Goal: Task Accomplishment & Management: Use online tool/utility

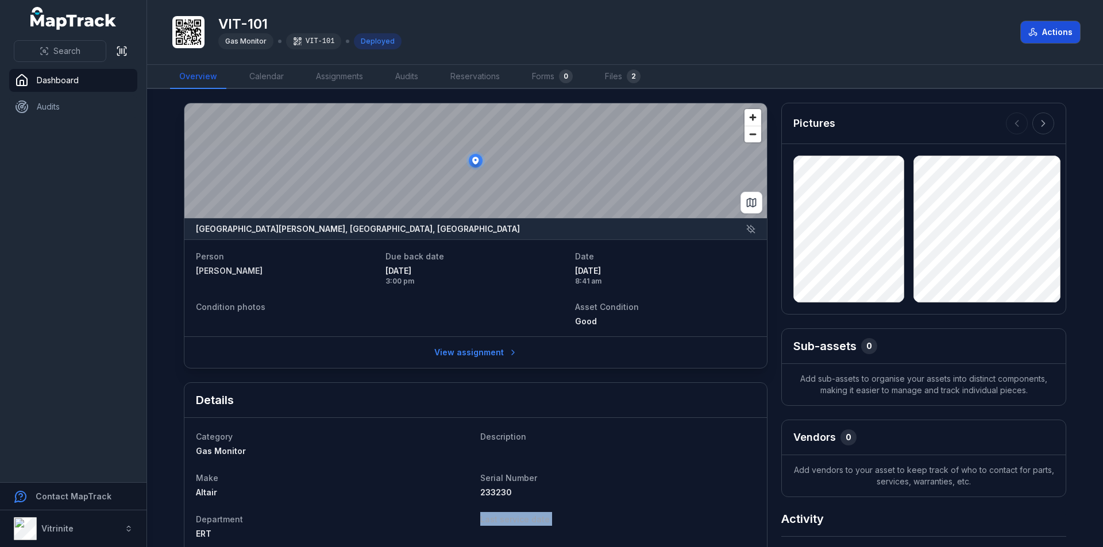
click at [1053, 26] on button "Actions" at bounding box center [1049, 32] width 59 height 22
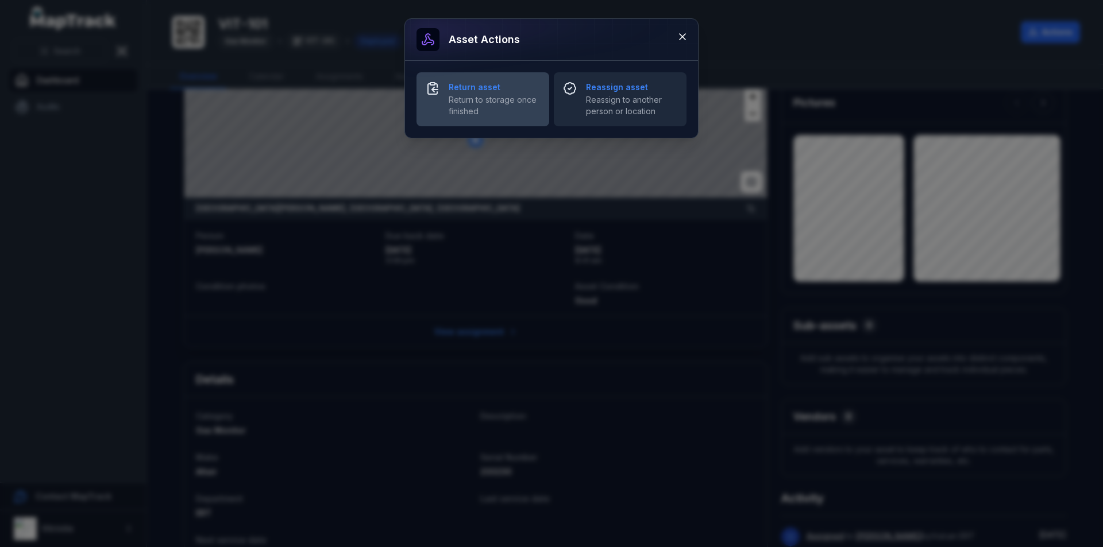
click at [455, 82] on strong "Return asset" at bounding box center [493, 87] width 91 height 11
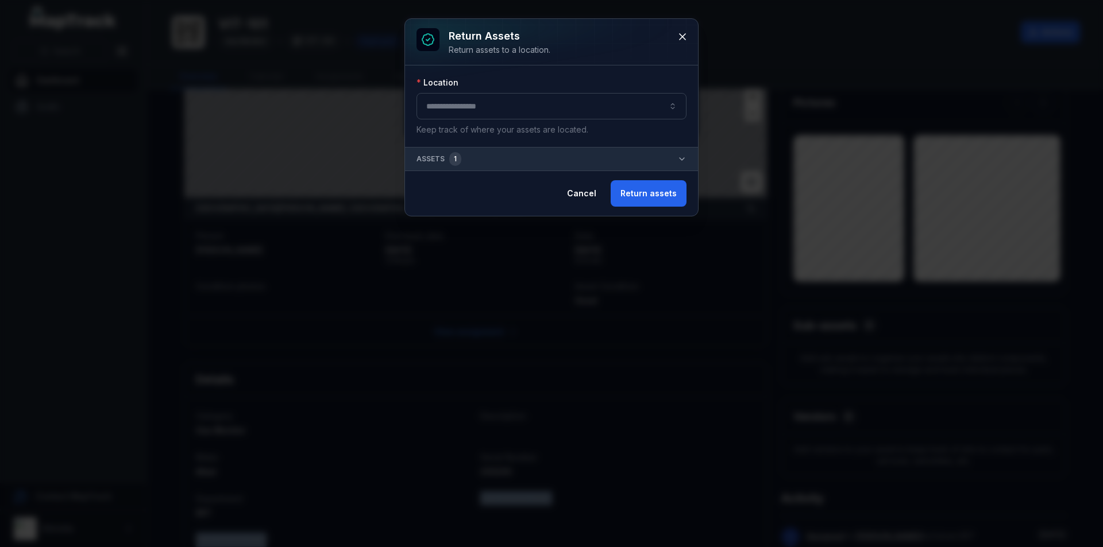
click at [492, 102] on button "button" at bounding box center [551, 106] width 270 height 26
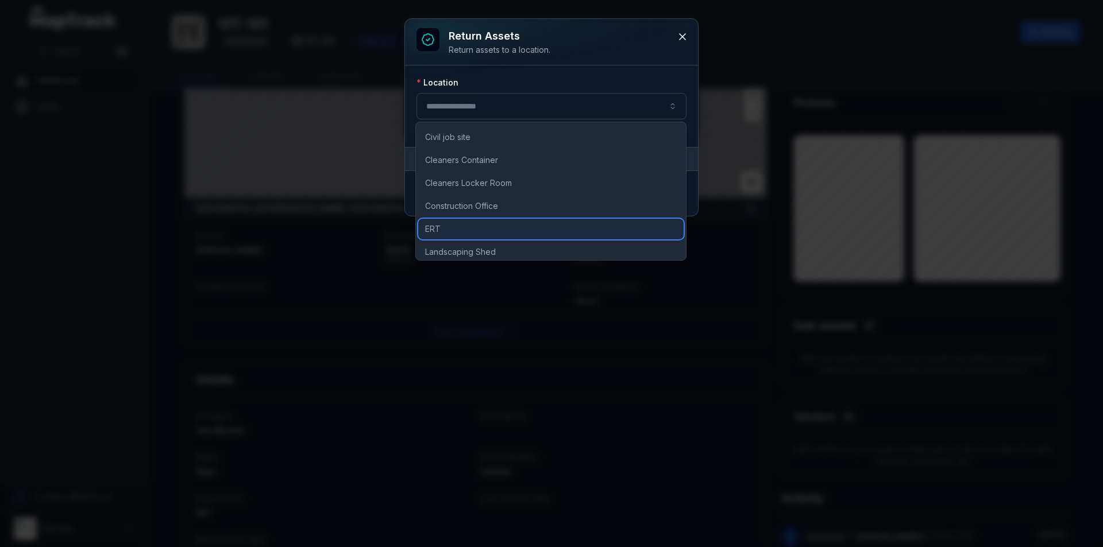
click at [444, 227] on div "ERT" at bounding box center [550, 229] width 265 height 21
type input "***"
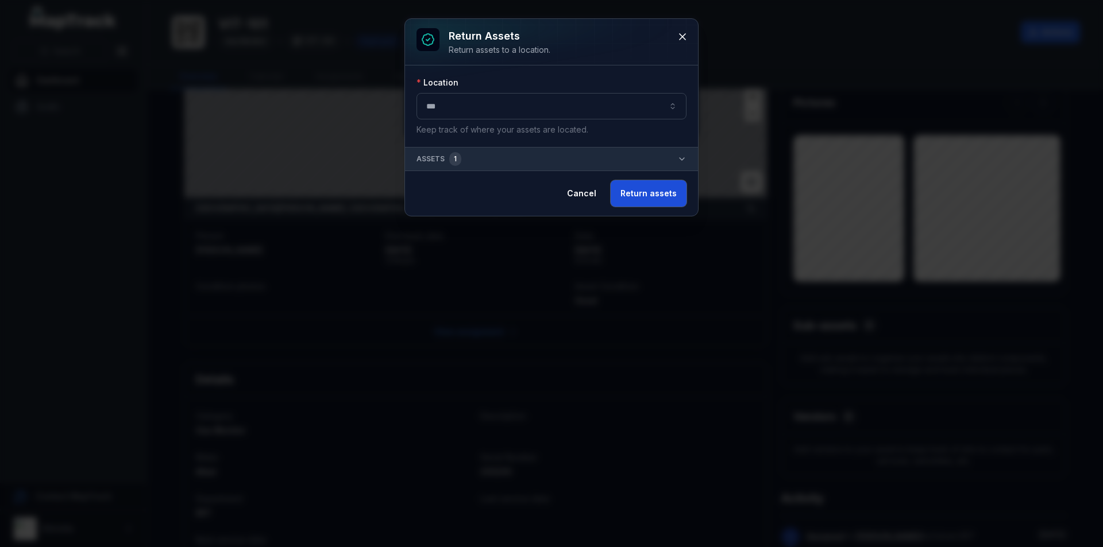
click at [635, 199] on button "Return assets" at bounding box center [648, 193] width 76 height 26
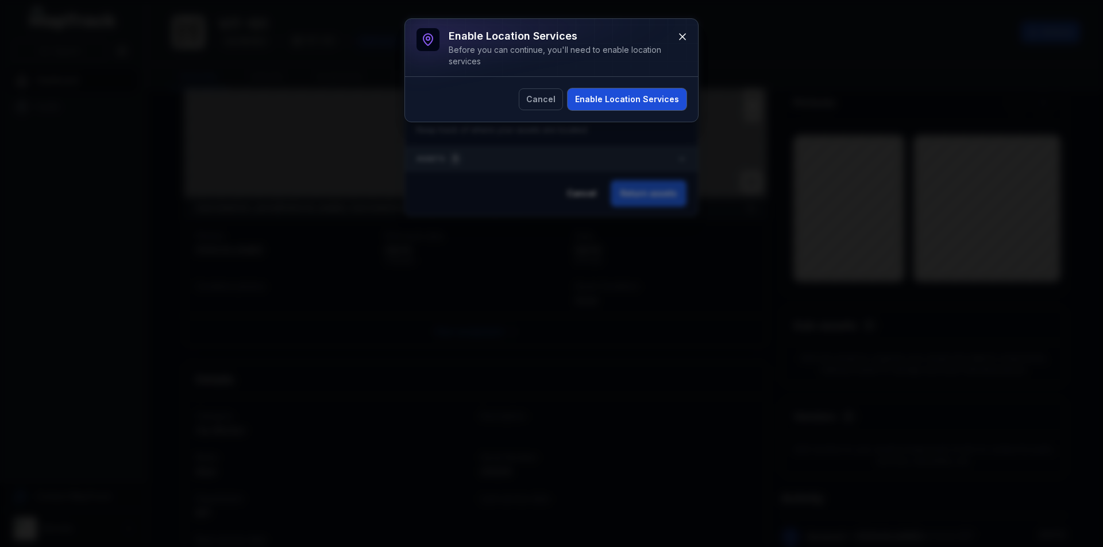
click at [605, 101] on button "Enable Location Services" at bounding box center [626, 99] width 119 height 22
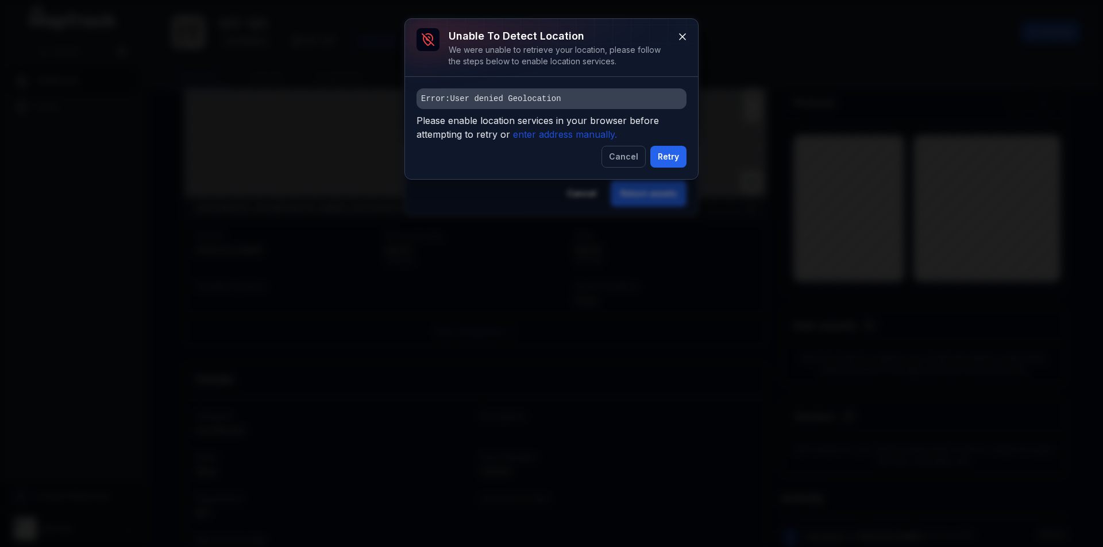
click at [581, 136] on icon "enter address manually." at bounding box center [565, 134] width 104 height 11
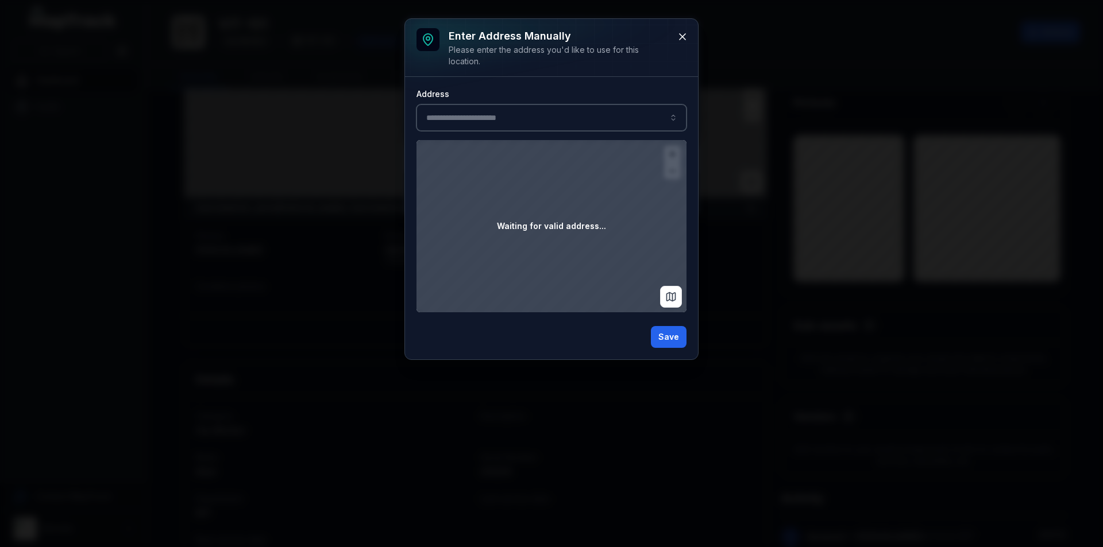
click at [473, 115] on input ":rct:-form-item-label" at bounding box center [551, 118] width 270 height 26
type input "******"
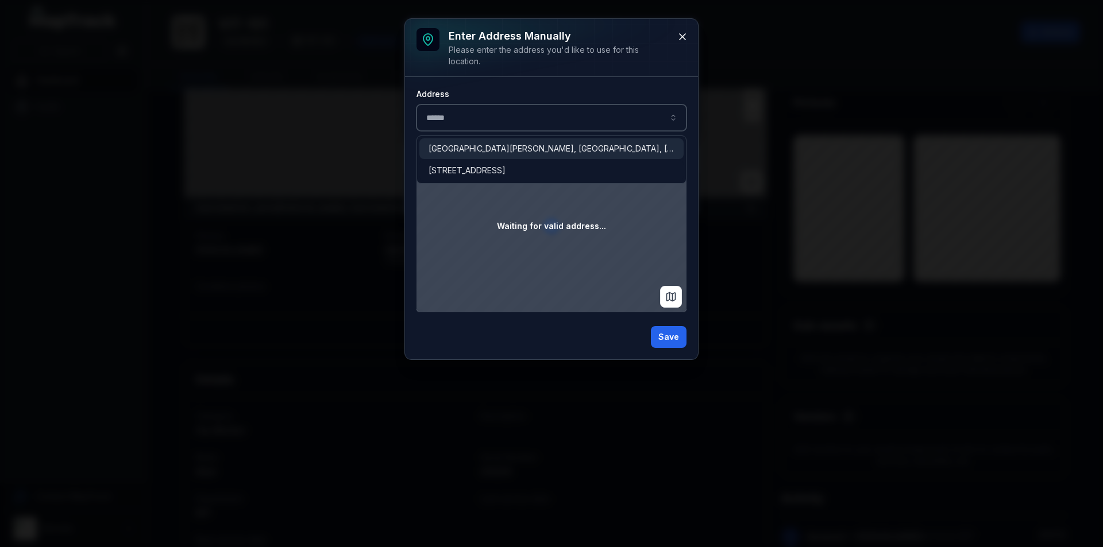
click at [505, 144] on span "[GEOGRAPHIC_DATA][PERSON_NAME], [GEOGRAPHIC_DATA], [GEOGRAPHIC_DATA]" at bounding box center [551, 148] width 246 height 11
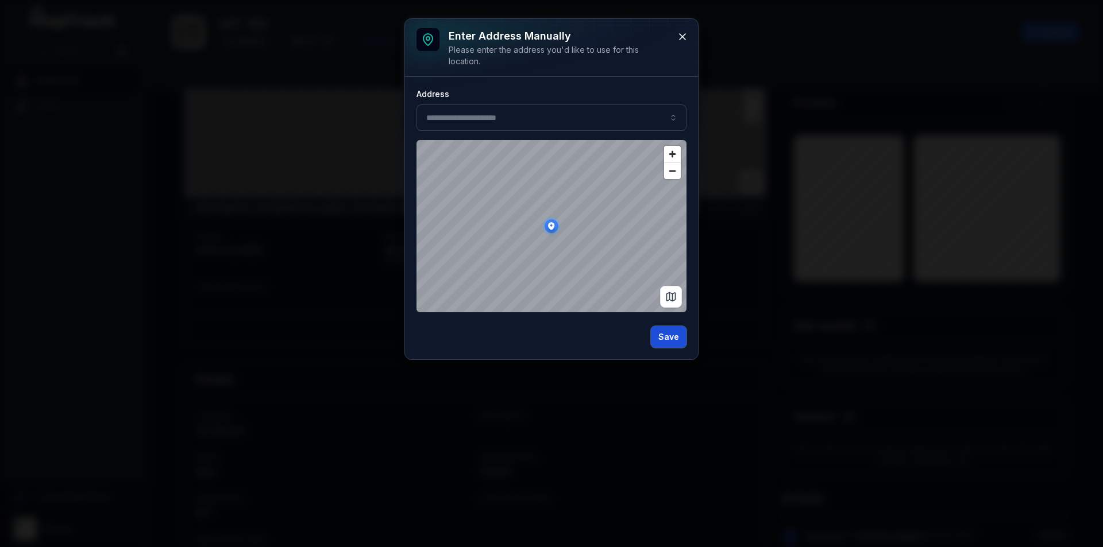
click at [666, 335] on button "Save" at bounding box center [669, 337] width 36 height 22
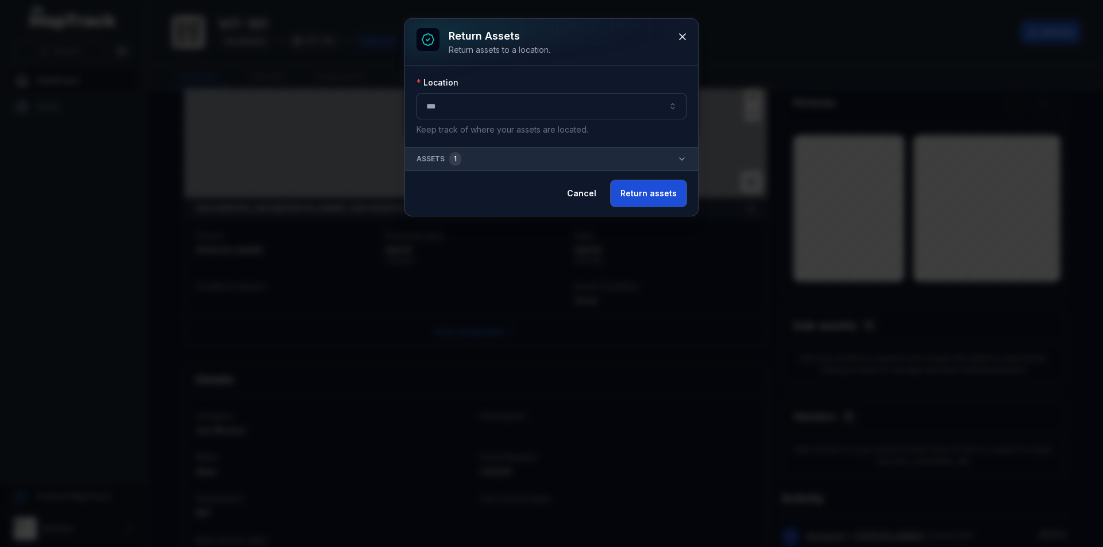
click at [649, 202] on button "Return assets" at bounding box center [648, 193] width 76 height 26
